Goal: Task Accomplishment & Management: Manage account settings

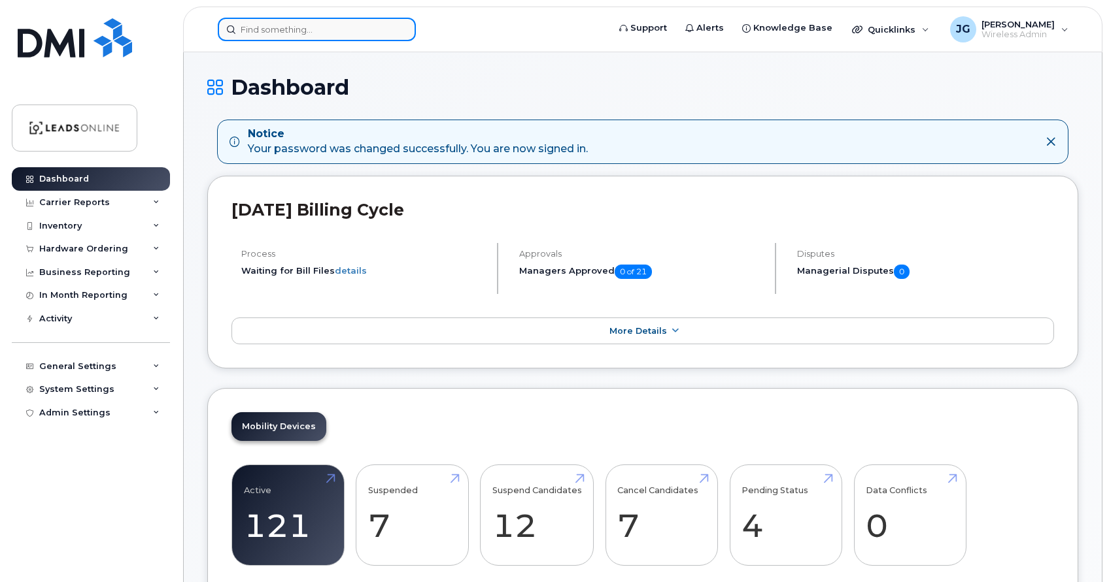
click at [284, 32] on input at bounding box center [317, 30] width 198 height 24
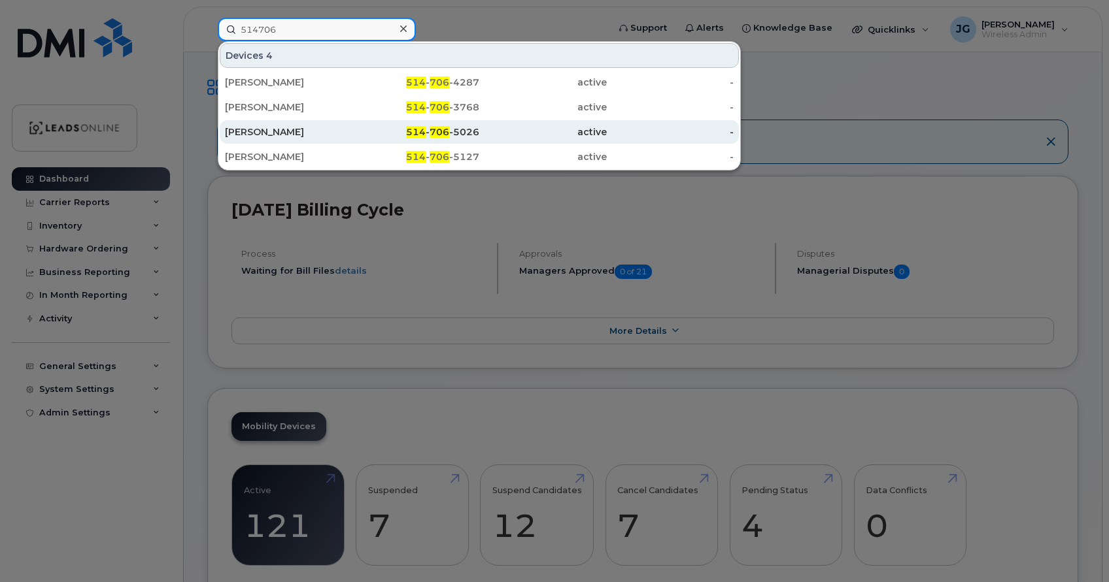
type input "514706"
click at [261, 131] on div "Mohamed Sadou" at bounding box center [288, 131] width 127 height 13
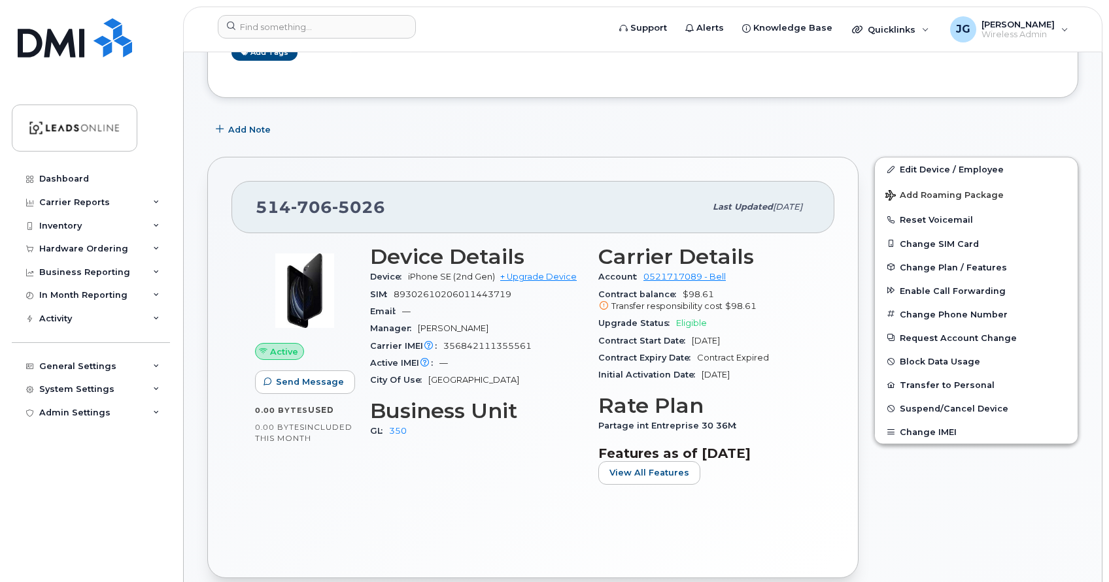
scroll to position [200, 0]
click at [950, 409] on span "Suspend/Cancel Device" at bounding box center [953, 409] width 109 height 10
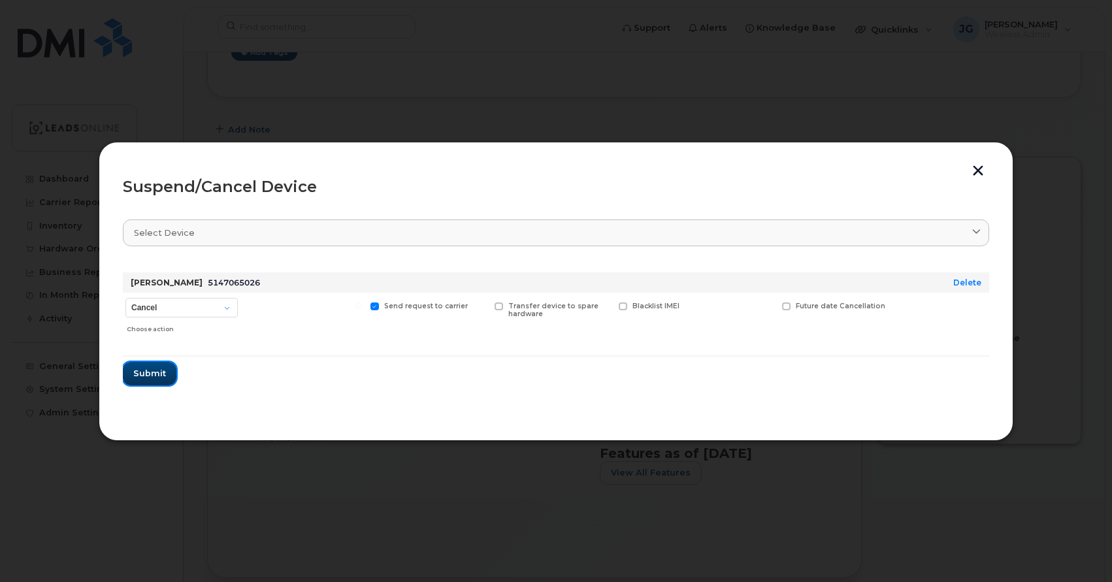
click at [154, 370] on span "Submit" at bounding box center [149, 373] width 33 height 12
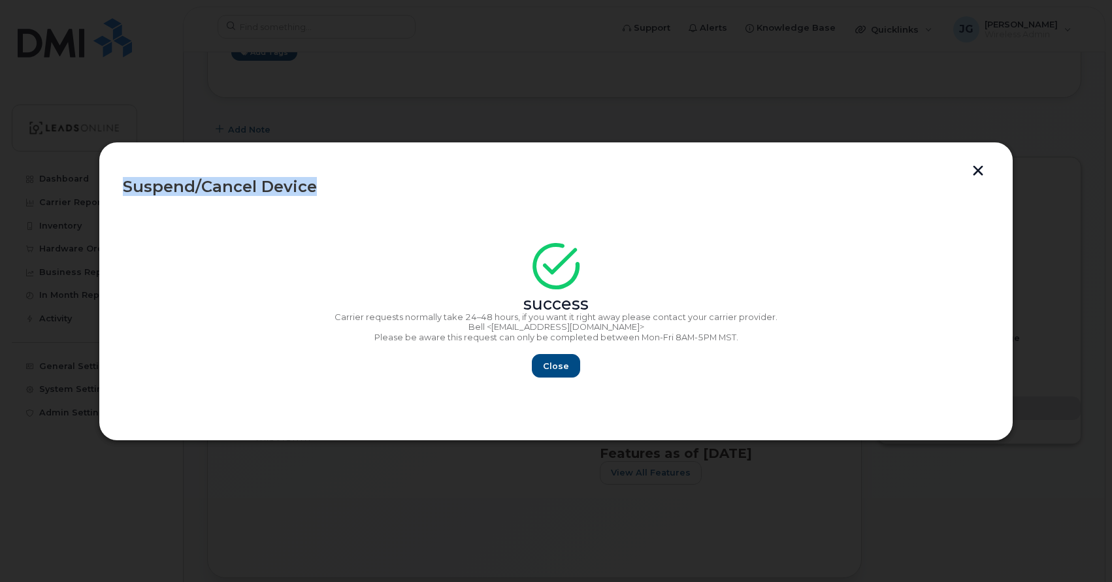
drag, startPoint x: 492, startPoint y: 158, endPoint x: 520, endPoint y: 241, distance: 87.6
click at [518, 241] on div "Suspend/Cancel Device success Carrier requests normally take 24–48 hours, if yo…" at bounding box center [556, 291] width 915 height 299
click at [562, 367] on span "Close" at bounding box center [556, 366] width 26 height 12
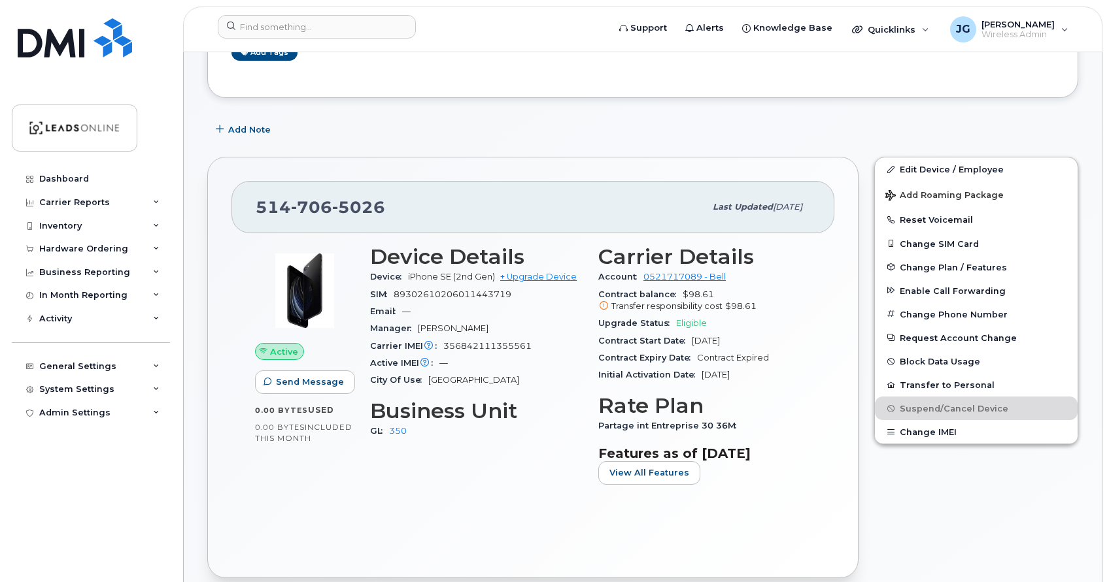
click at [302, 278] on img at bounding box center [304, 291] width 78 height 78
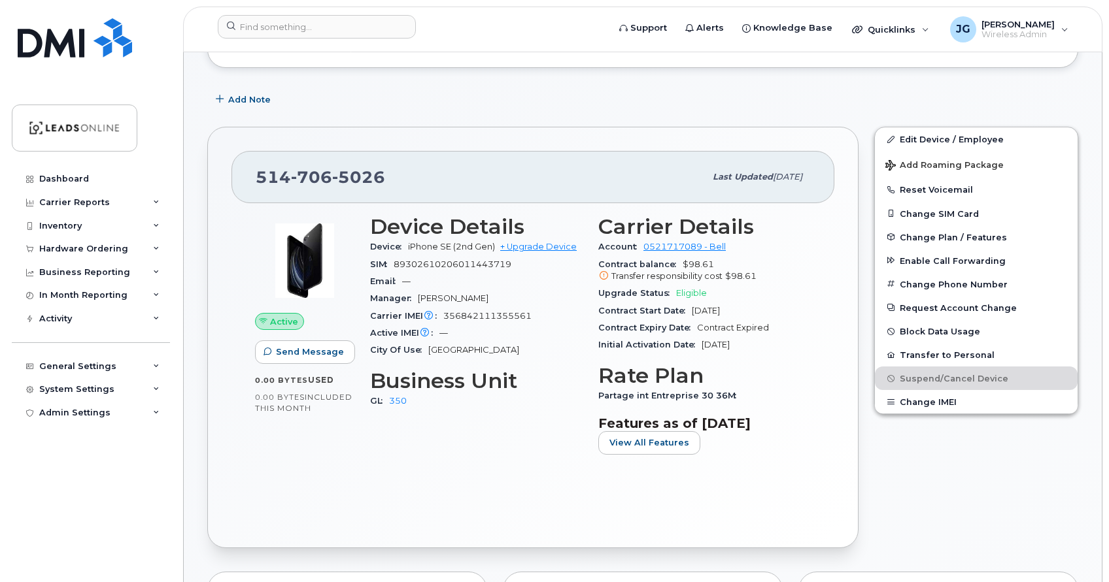
scroll to position [231, 0]
click at [54, 44] on img at bounding box center [75, 37] width 114 height 39
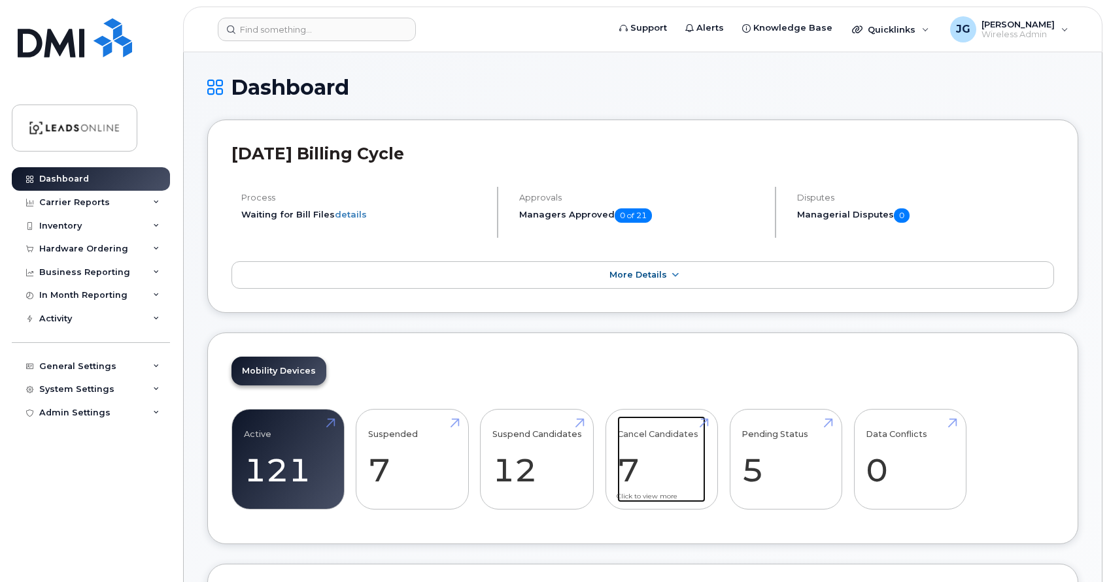
click at [646, 460] on link "Cancel Candidates 7" at bounding box center [661, 459] width 88 height 86
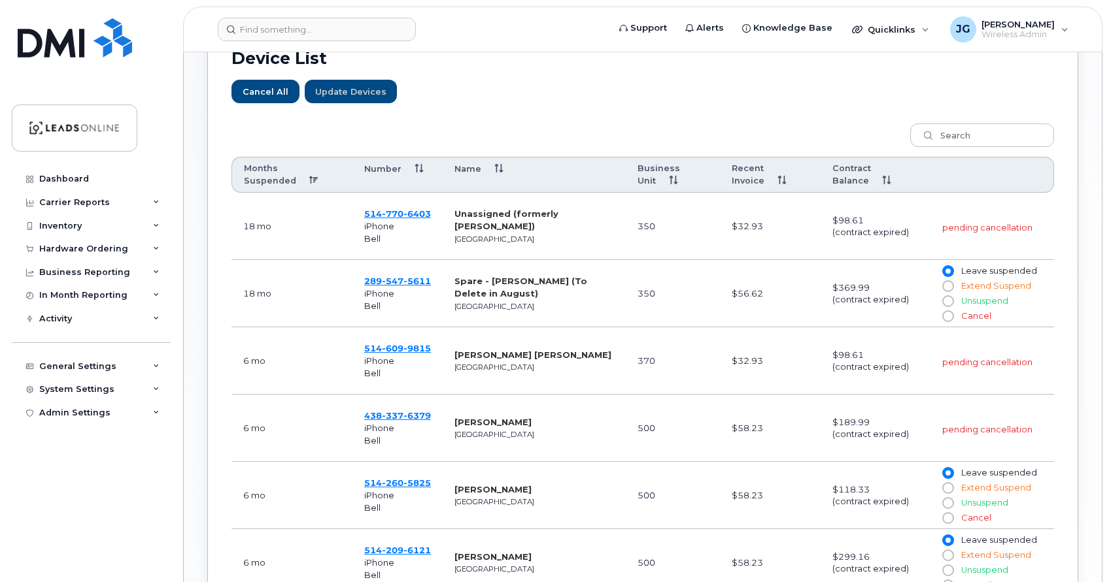
scroll to position [463, 0]
